Goal: Information Seeking & Learning: Check status

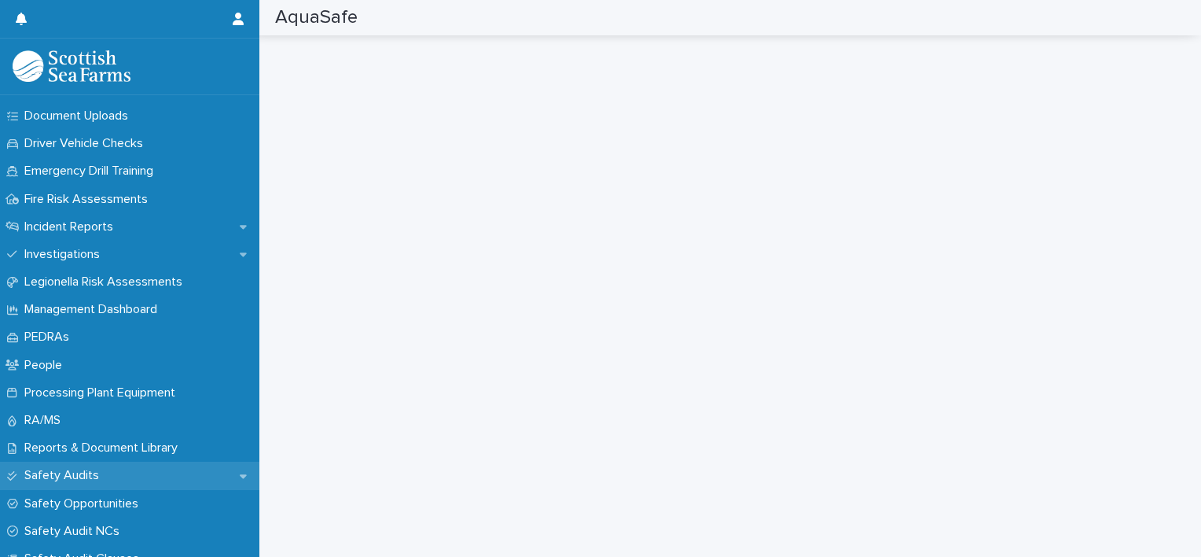
scroll to position [487, 0]
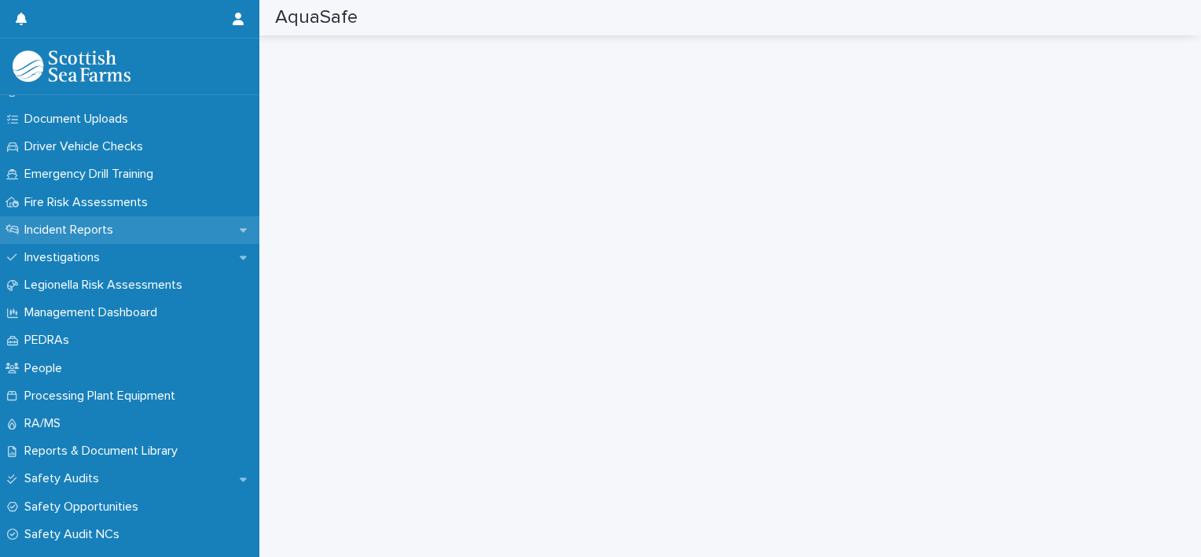
click at [108, 233] on p "Incident Reports" at bounding box center [72, 230] width 108 height 15
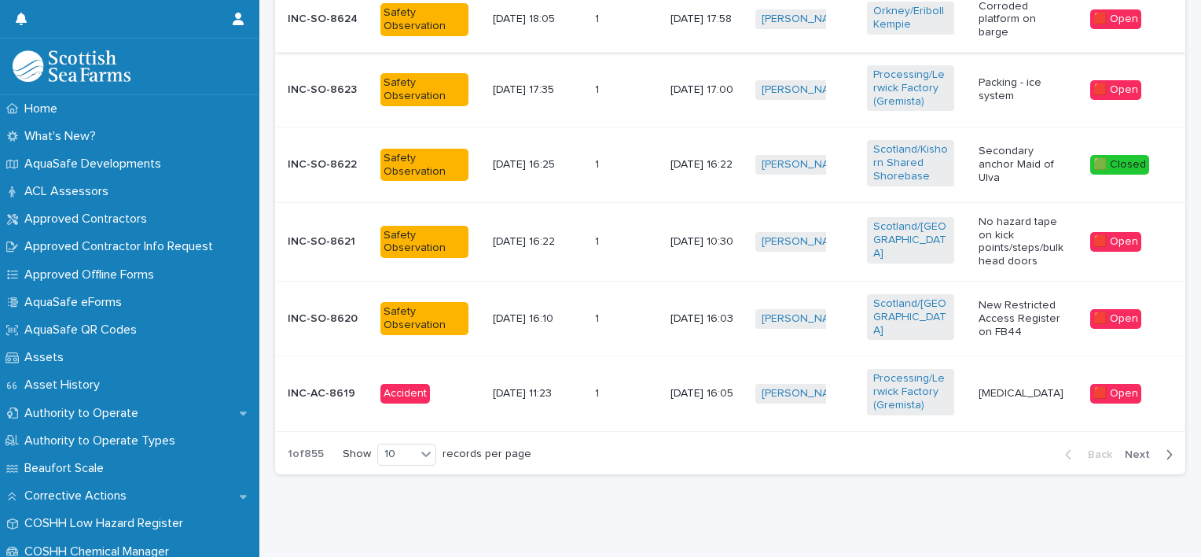
scroll to position [918, 0]
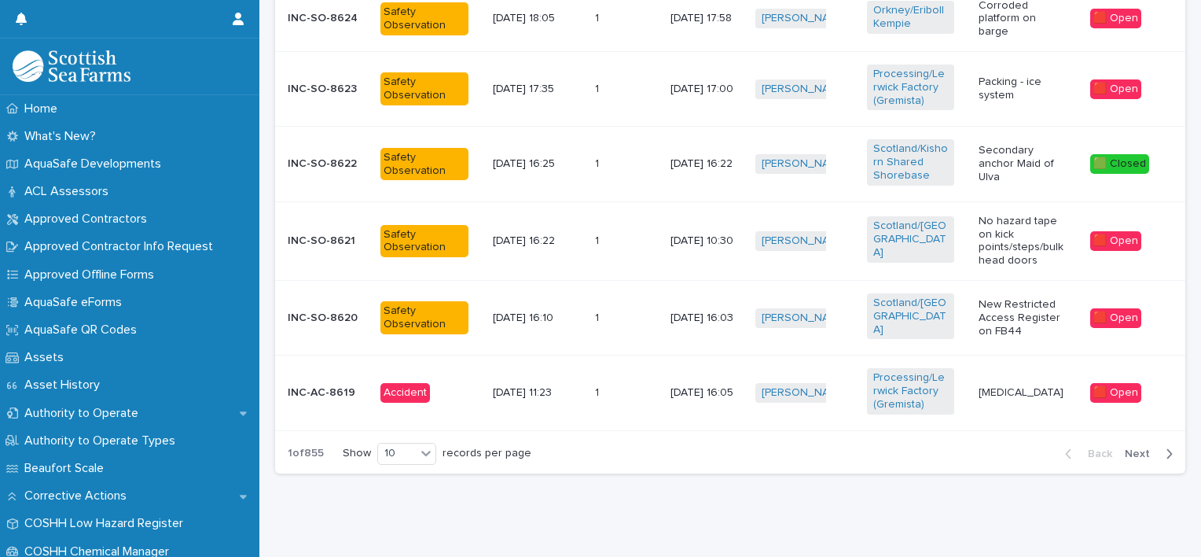
click at [664, 379] on td "[DATE] 16:05" at bounding box center [706, 392] width 84 height 75
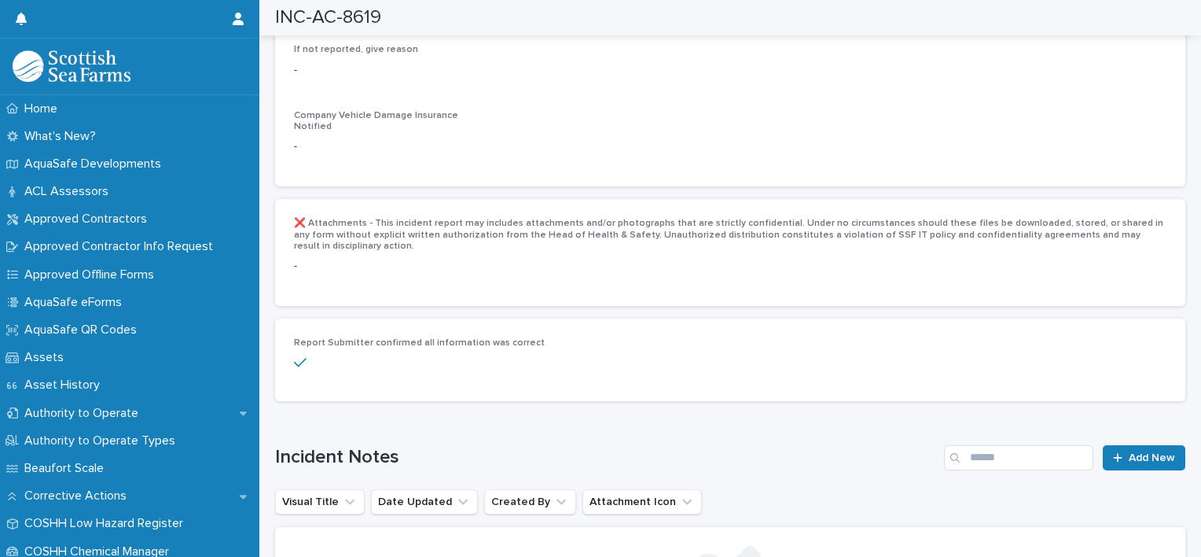
scroll to position [3267, 0]
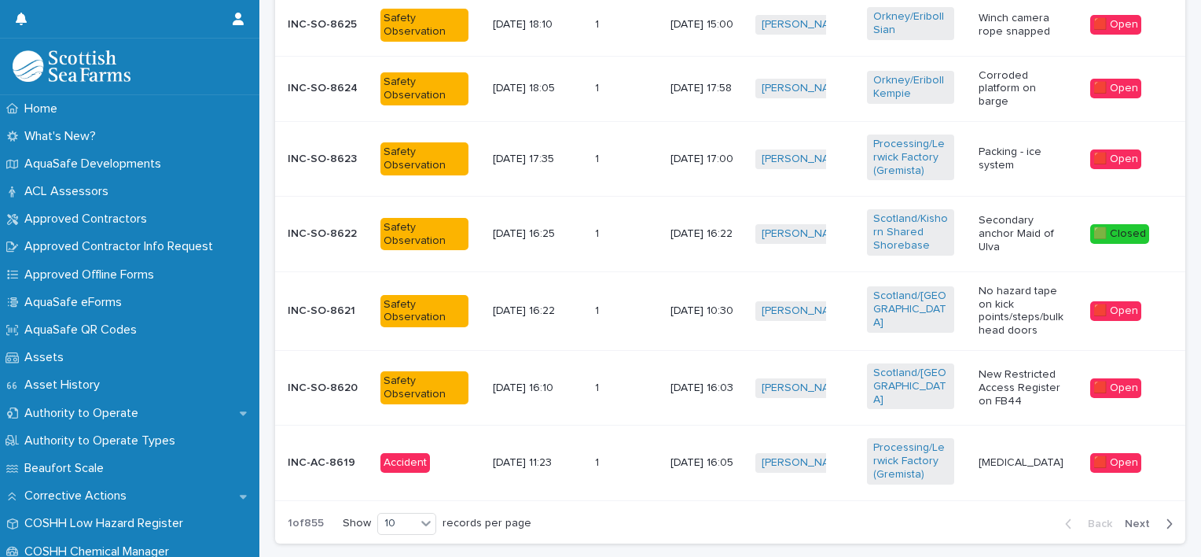
scroll to position [852, 0]
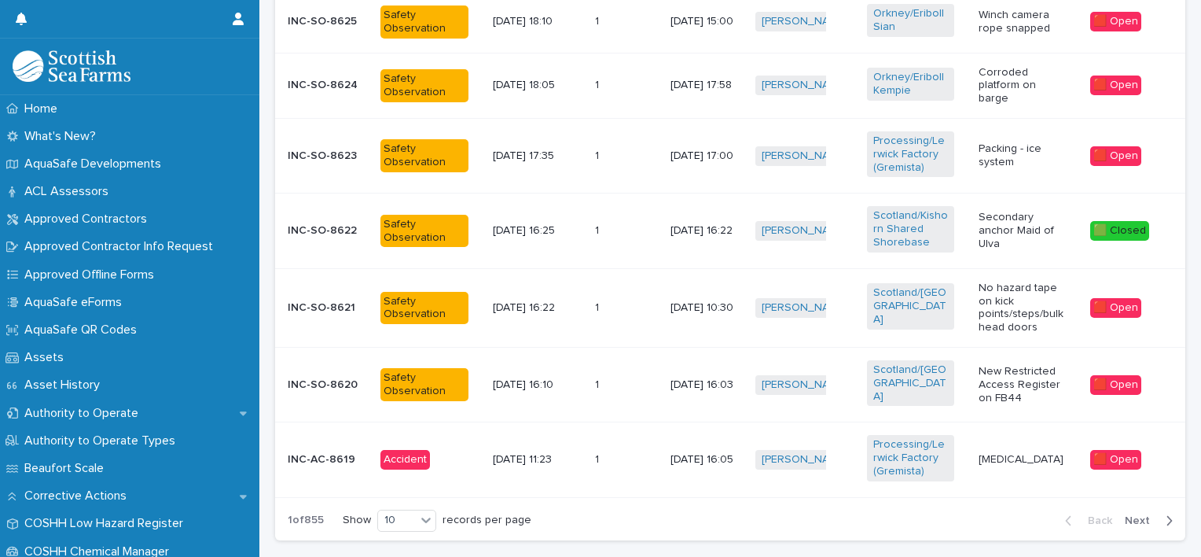
click at [1131, 515] on span "Next" at bounding box center [1142, 520] width 35 height 11
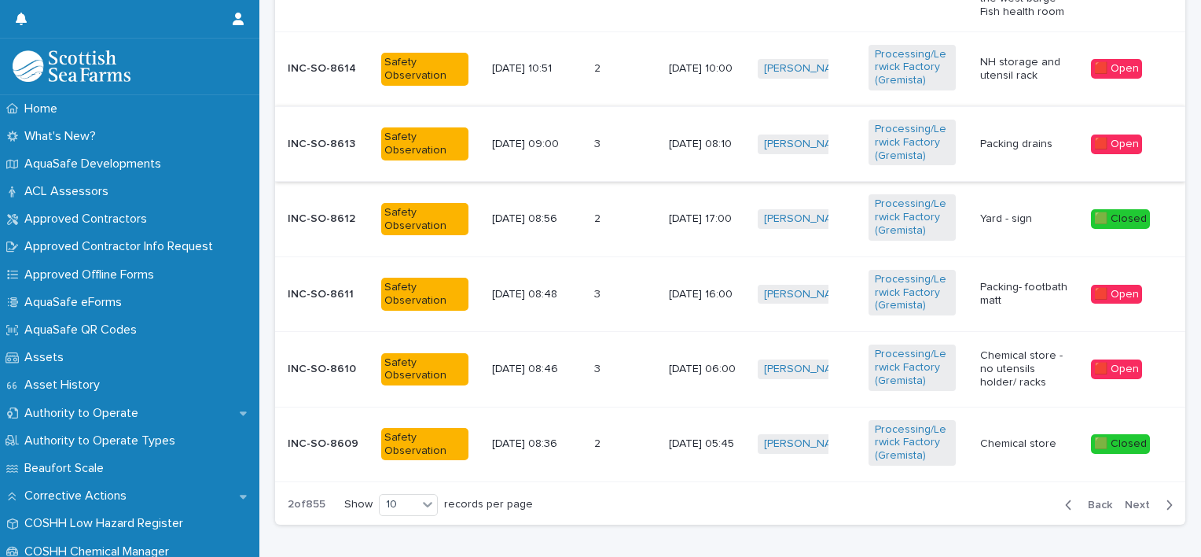
scroll to position [934, 0]
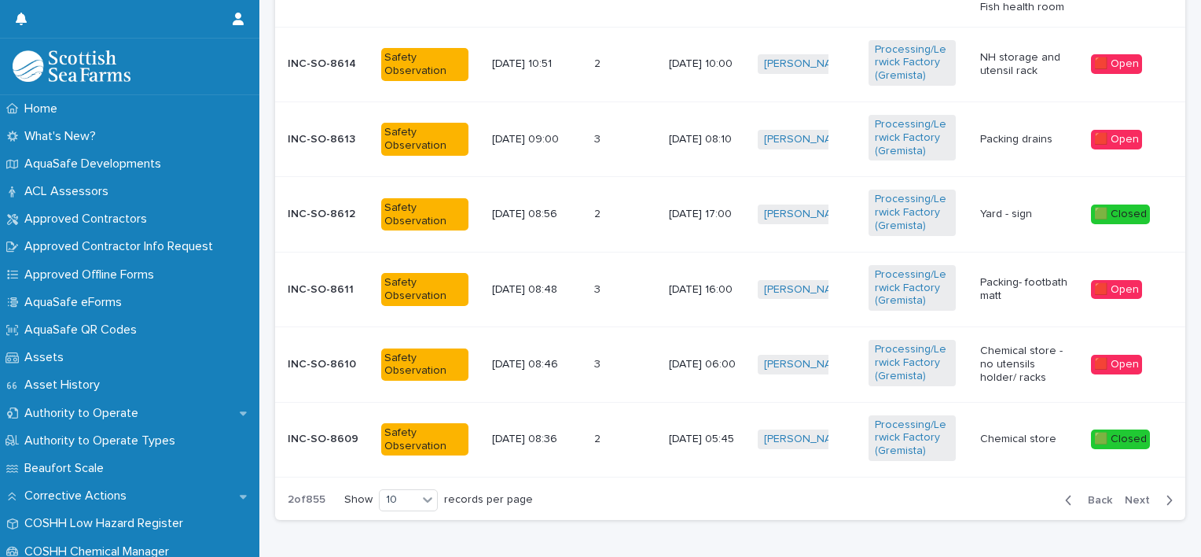
click at [1127, 495] on span "Next" at bounding box center [1142, 500] width 35 height 11
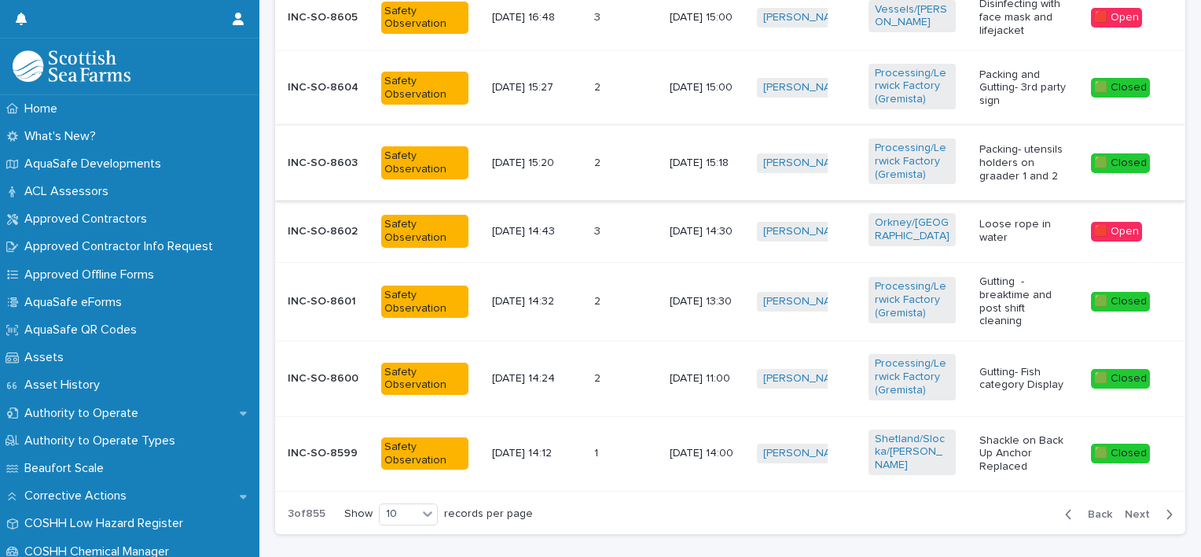
scroll to position [957, 0]
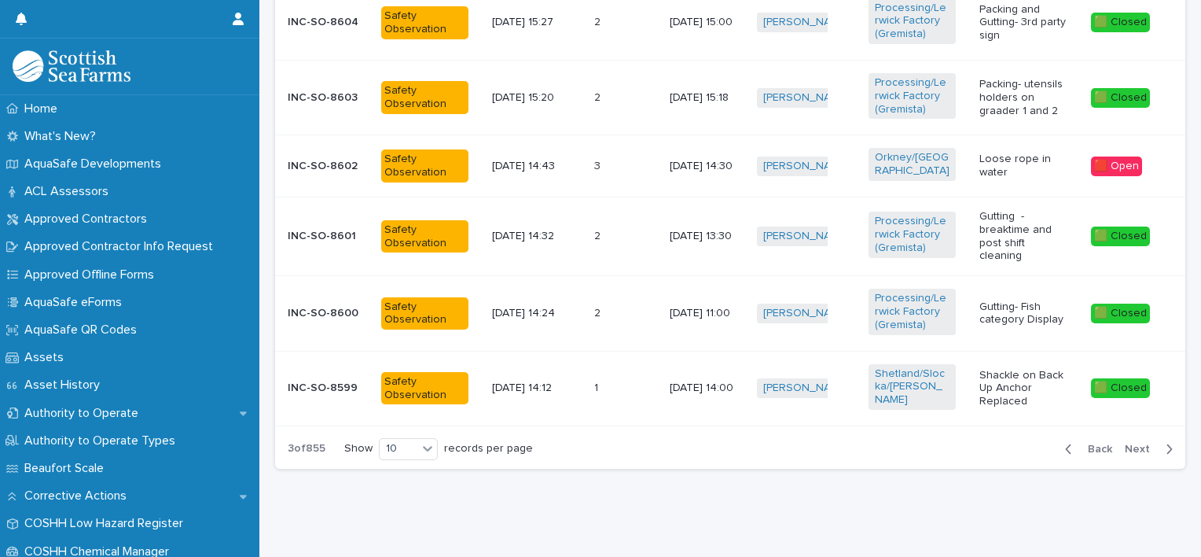
click at [1127, 443] on span "Next" at bounding box center [1142, 448] width 35 height 11
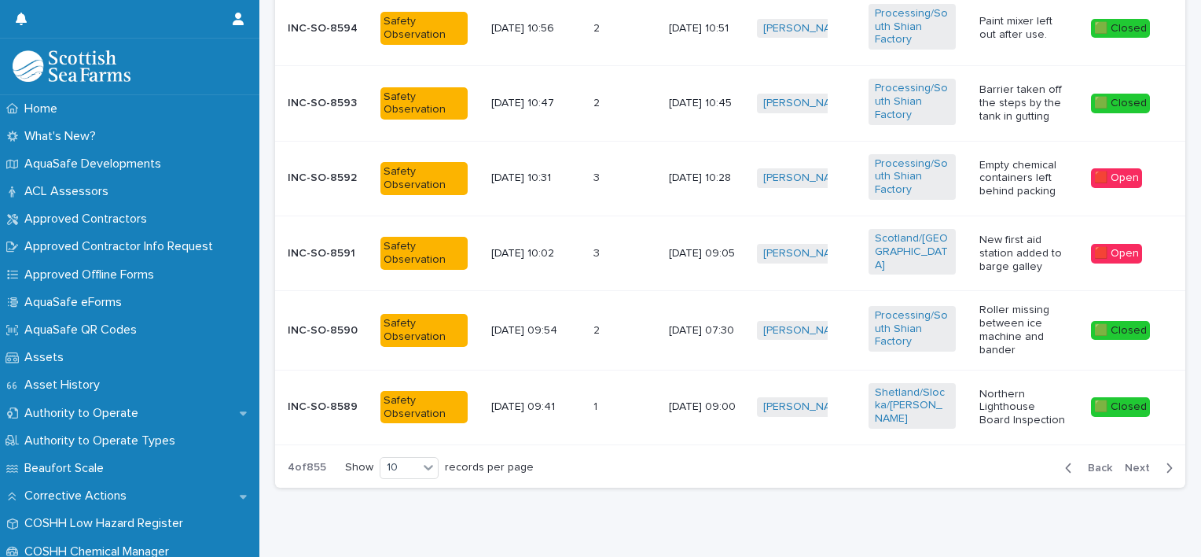
scroll to position [953, 0]
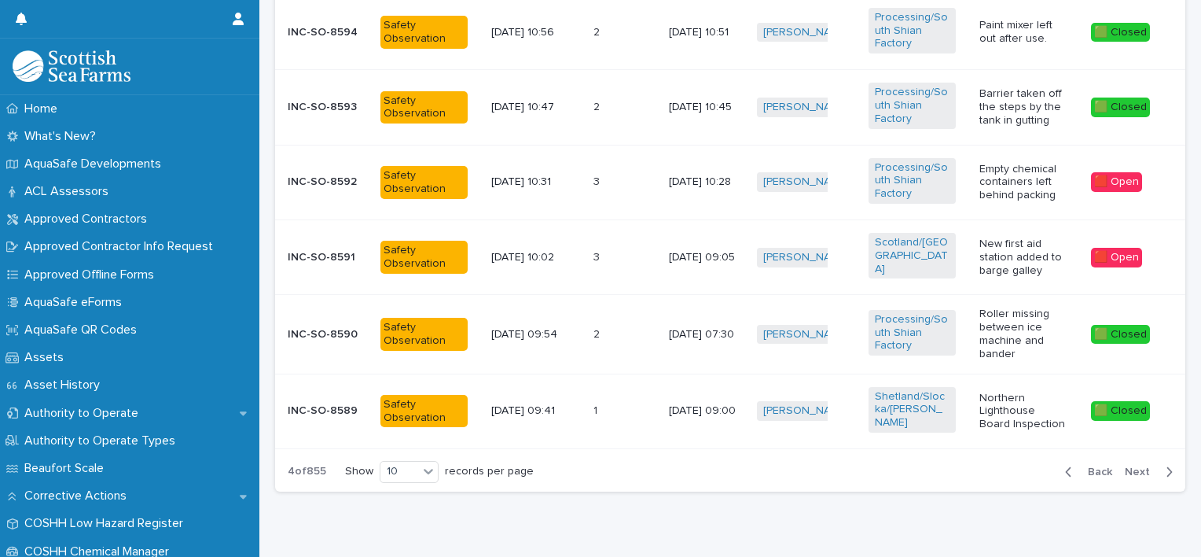
click at [616, 404] on p at bounding box center [616, 410] width 44 height 13
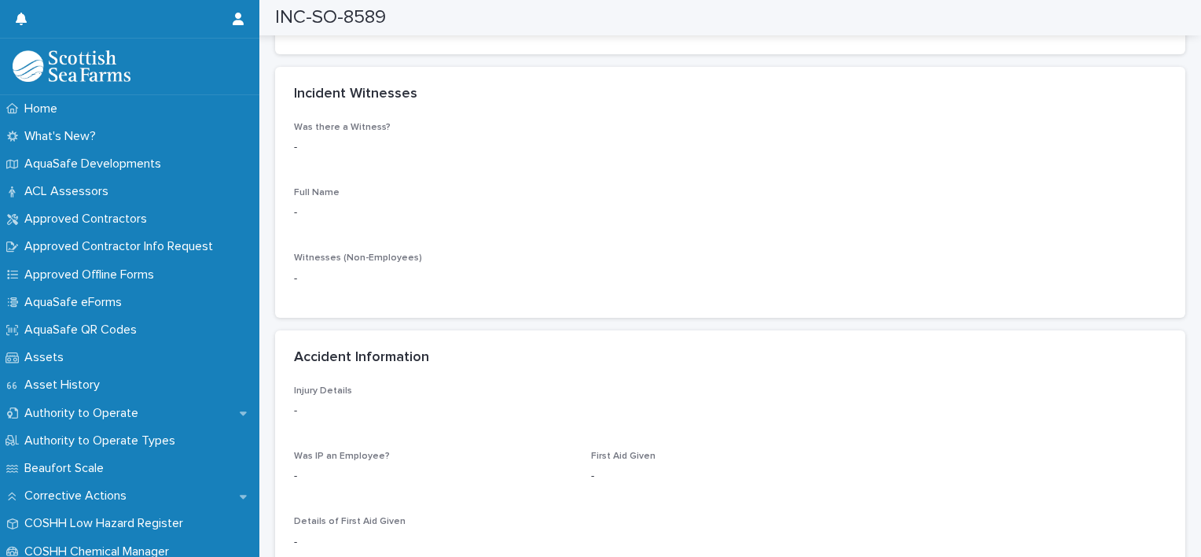
scroll to position [1556, 0]
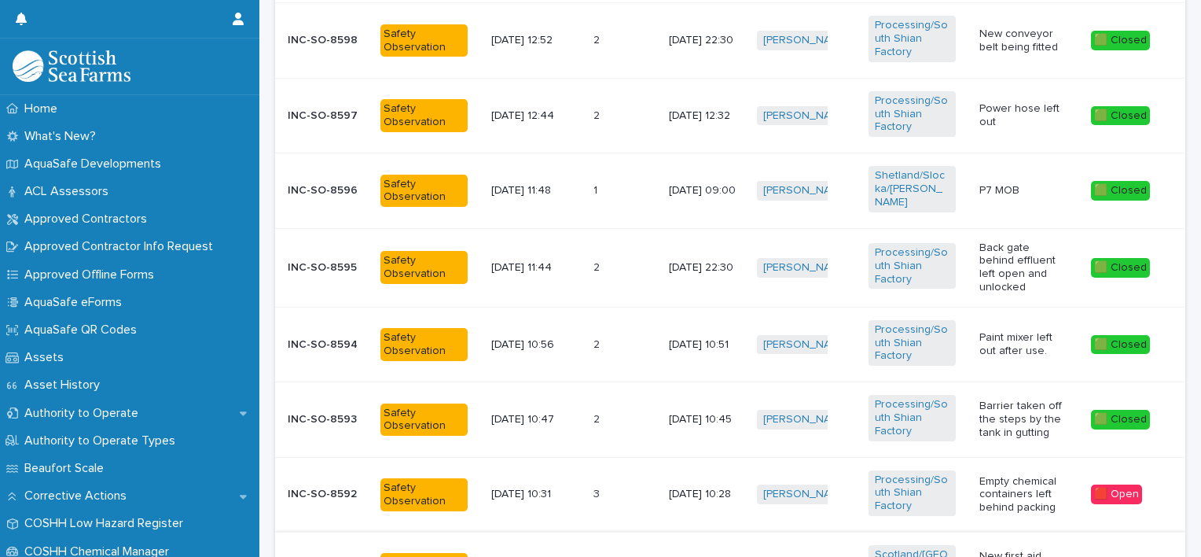
scroll to position [953, 0]
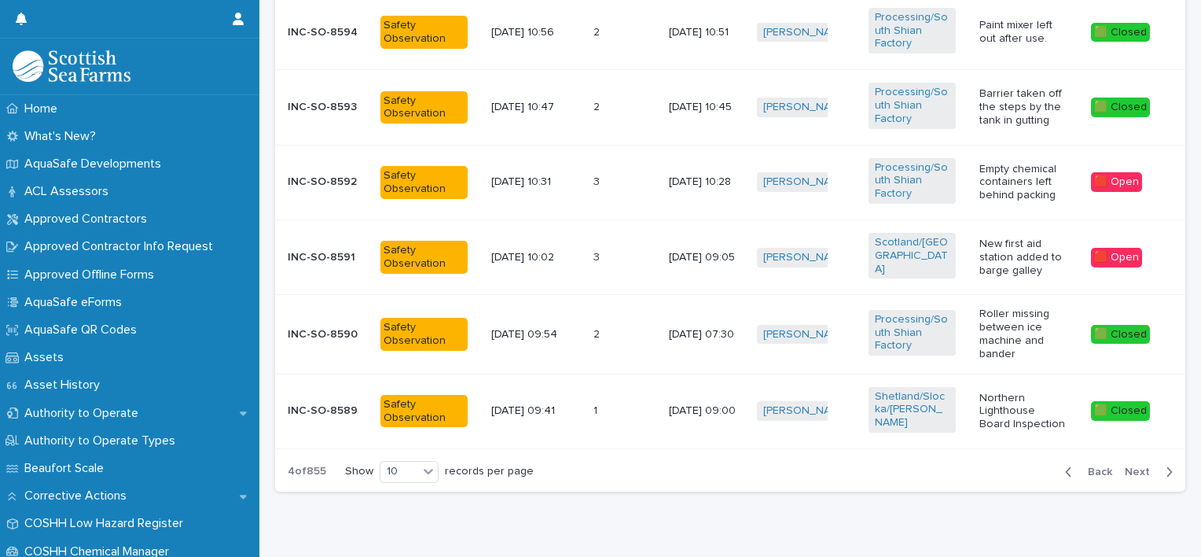
click at [1125, 466] on span "Next" at bounding box center [1142, 471] width 35 height 11
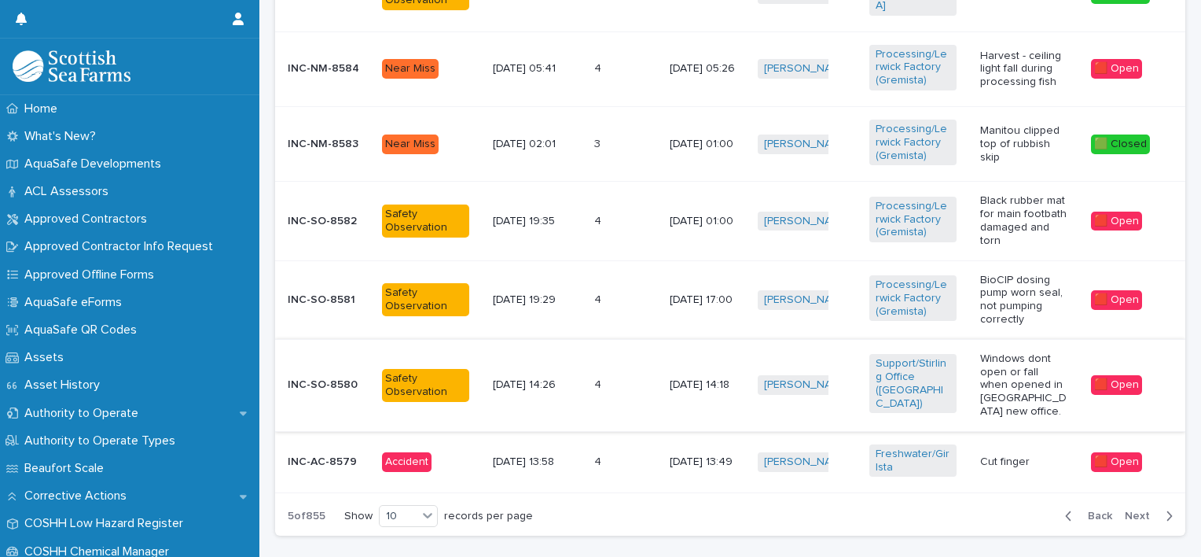
scroll to position [903, 0]
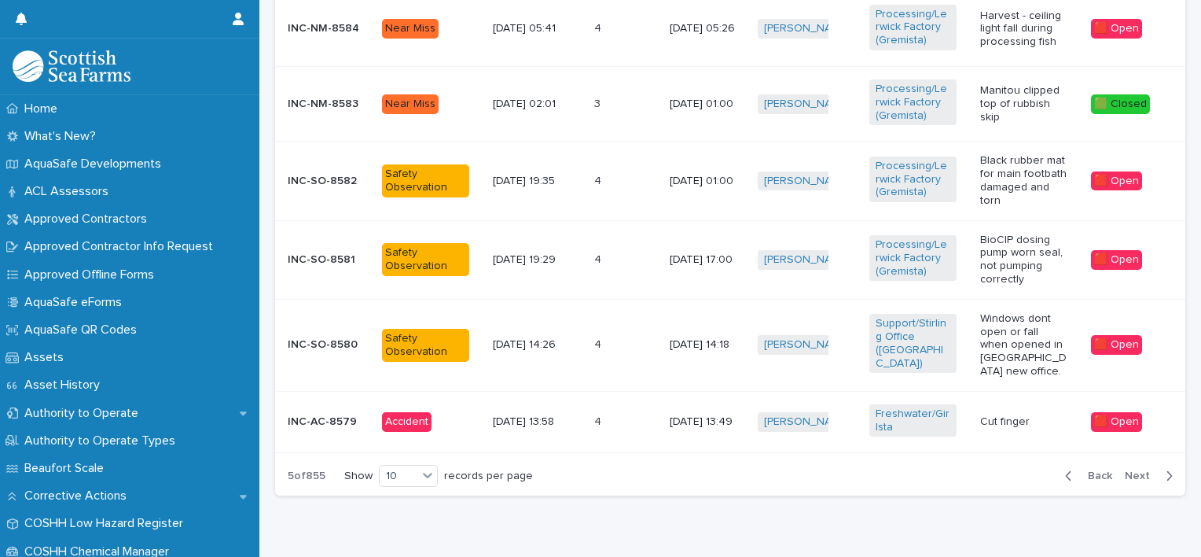
click at [1135, 470] on span "Next" at bounding box center [1142, 475] width 35 height 11
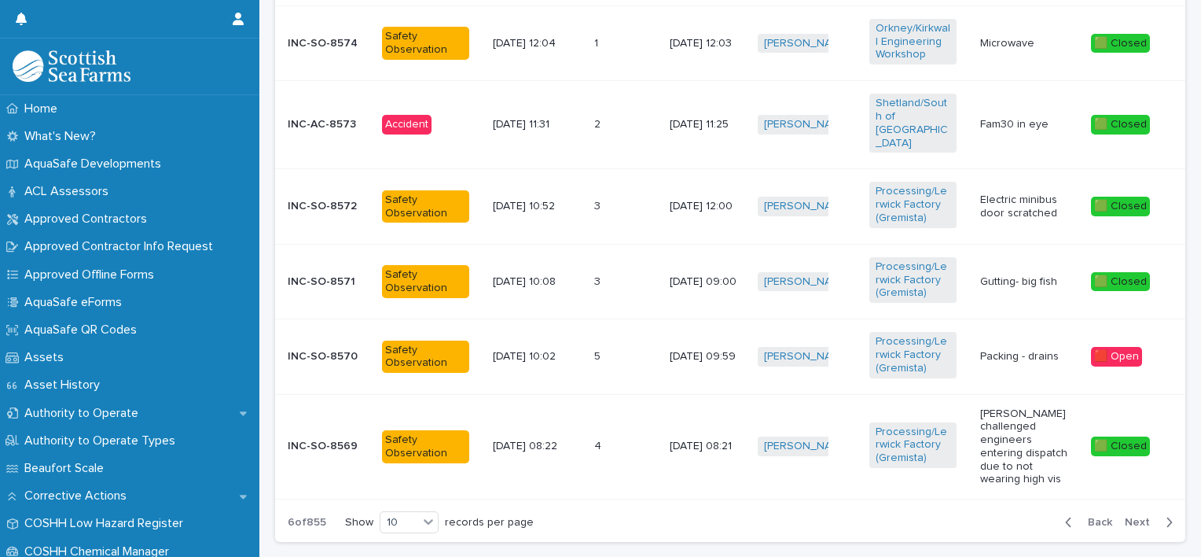
scroll to position [935, 0]
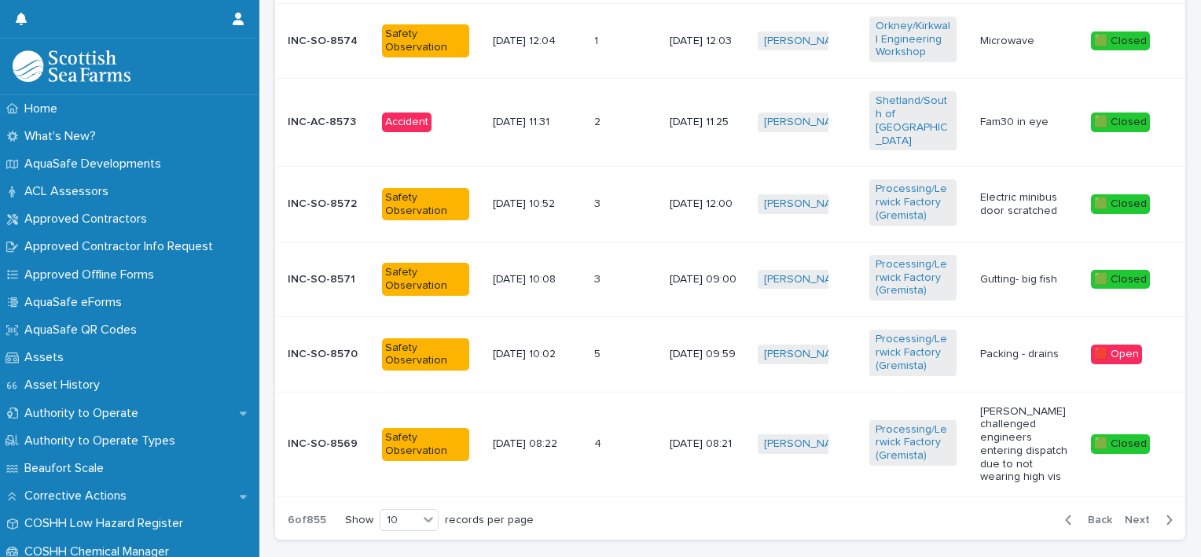
click at [646, 392] on td "4 4" at bounding box center [625, 444] width 75 height 105
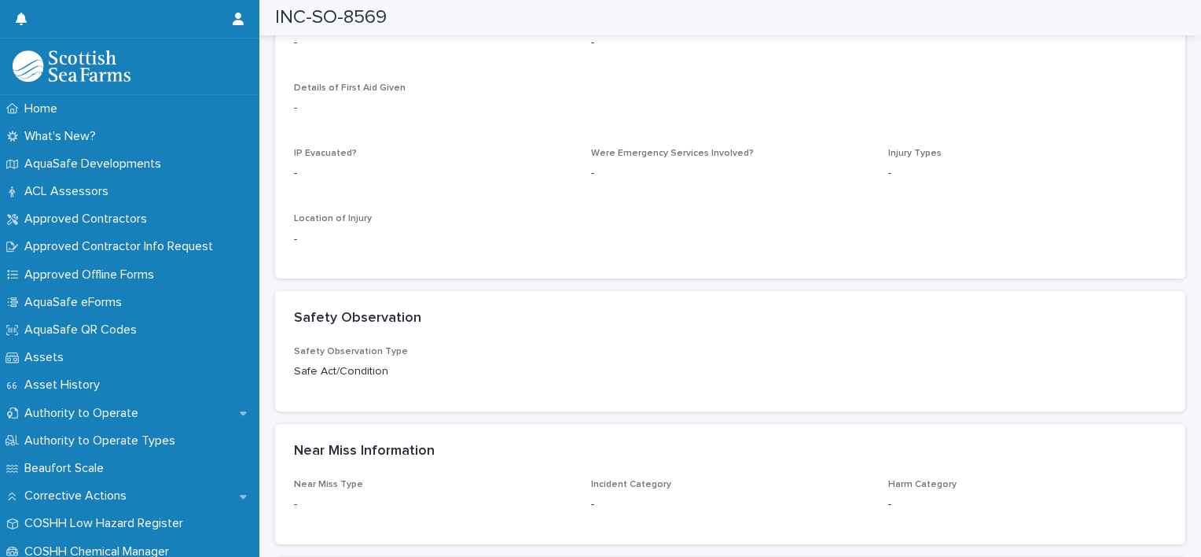
scroll to position [2185, 0]
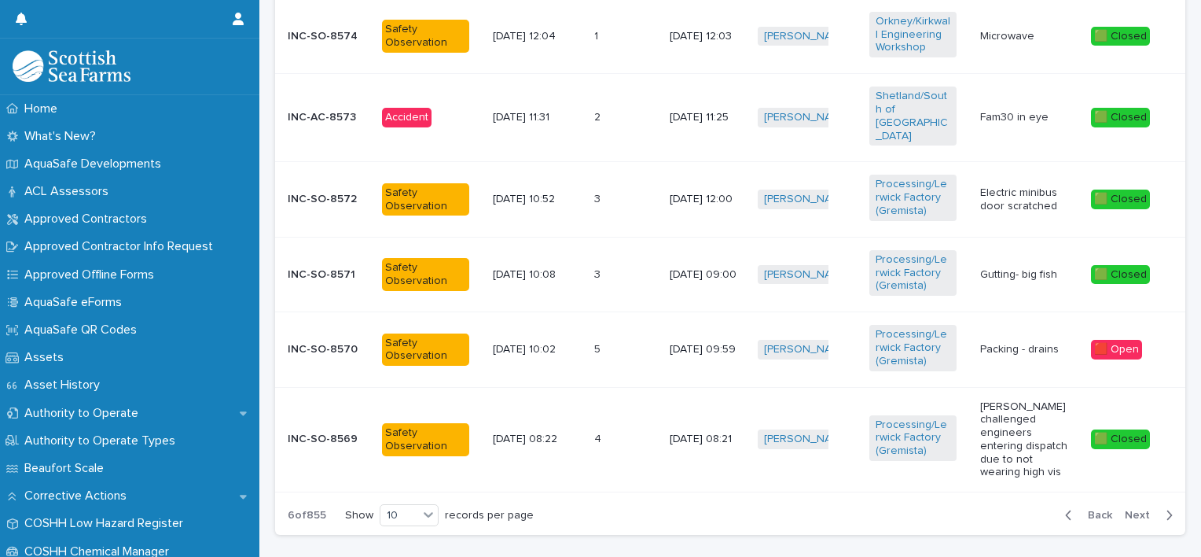
scroll to position [949, 0]
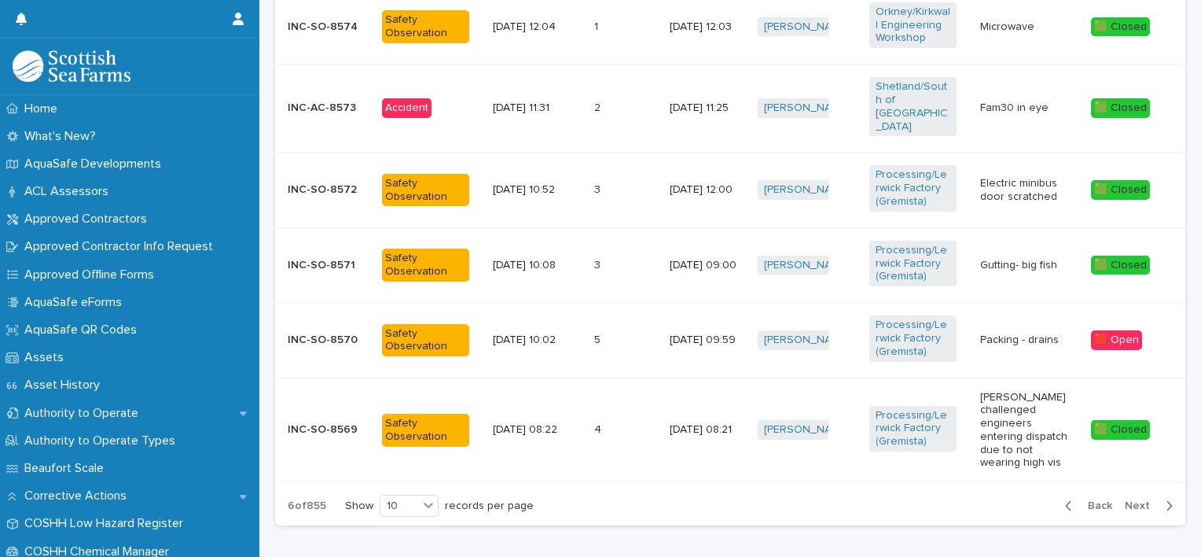
click at [1125, 500] on span "Next" at bounding box center [1142, 505] width 35 height 11
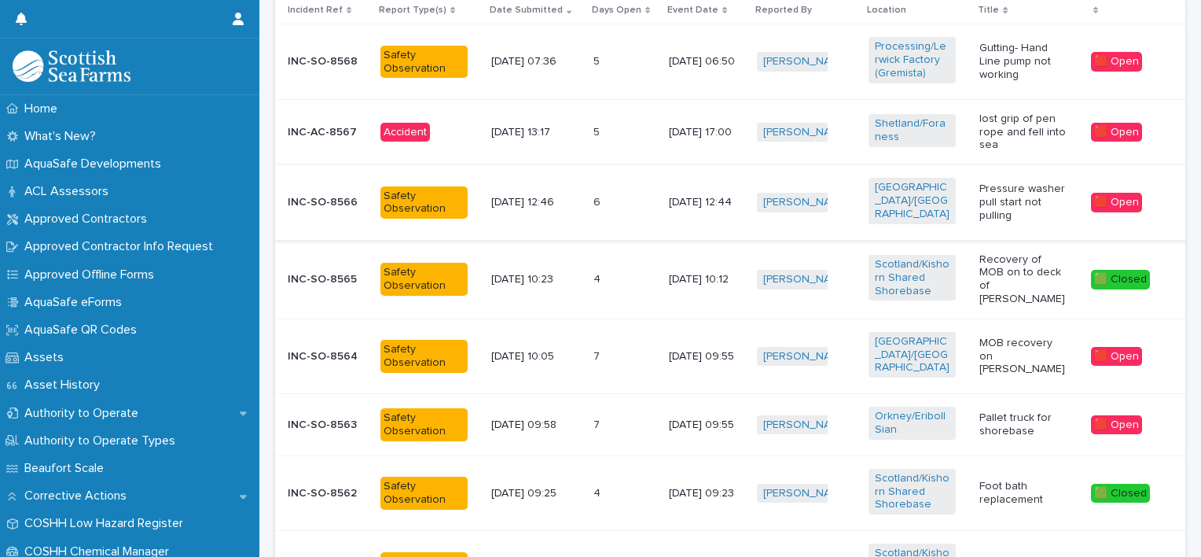
scroll to position [585, 0]
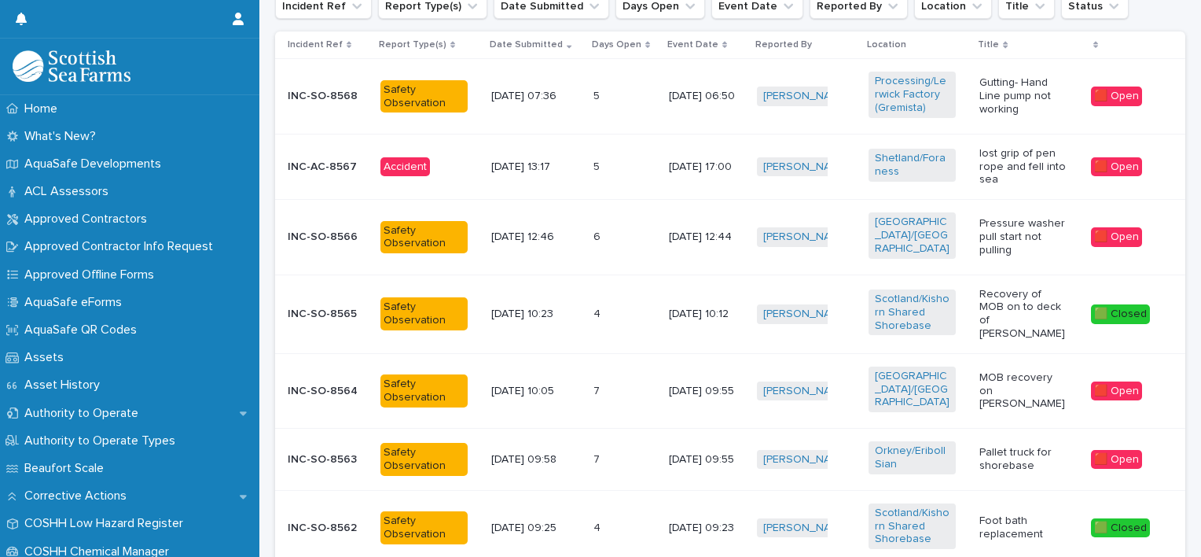
click at [669, 164] on p "[DATE] 17:00" at bounding box center [706, 166] width 75 height 13
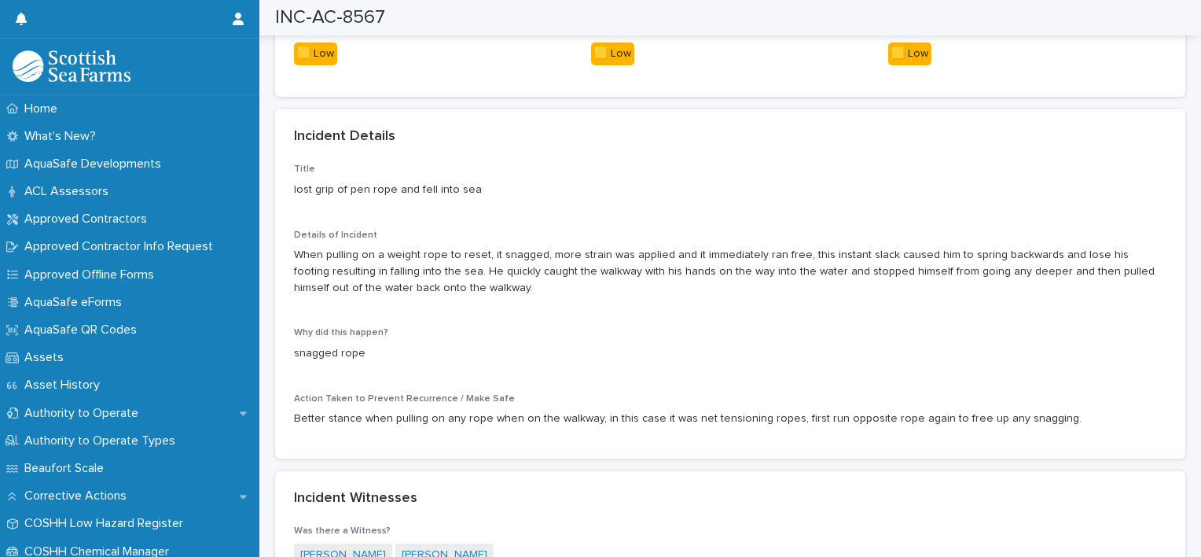
scroll to position [1321, 0]
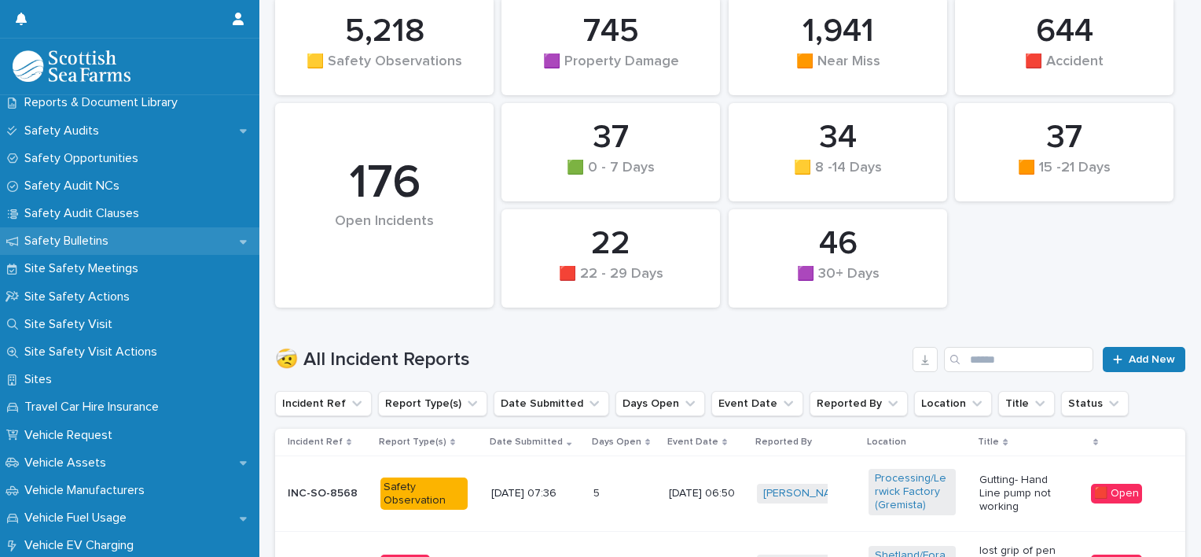
scroll to position [947, 0]
